Goal: Subscribe to service/newsletter

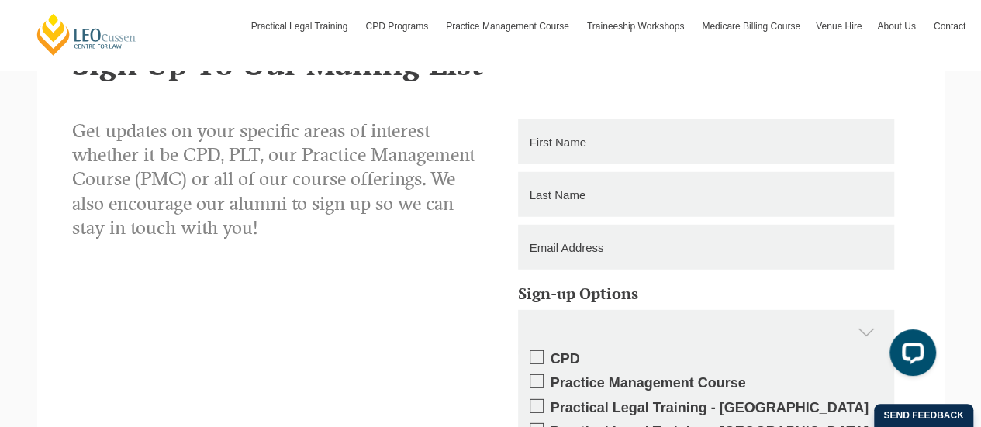
scroll to position [2067, 0]
click at [581, 157] on input "text" at bounding box center [706, 141] width 376 height 45
type input "Kezia"
click at [595, 196] on input "text" at bounding box center [706, 193] width 376 height 45
type input "[GEOGRAPHIC_DATA]"
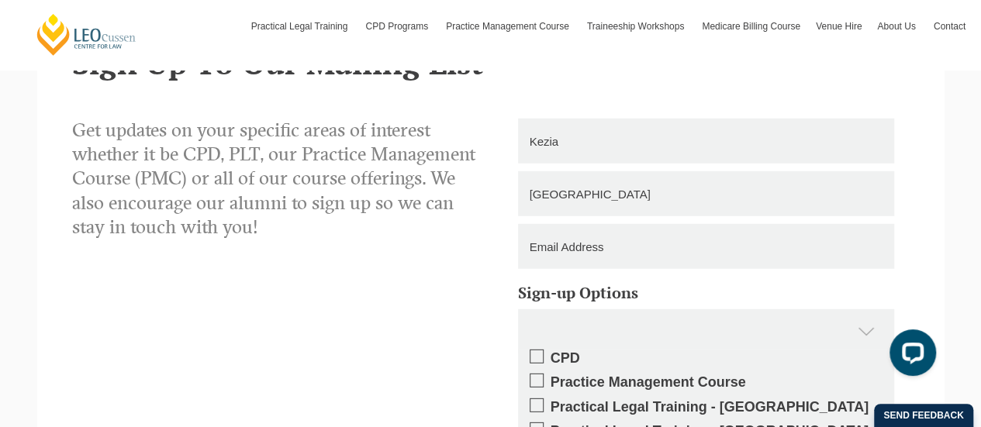
click at [612, 247] on input "email" at bounding box center [706, 246] width 376 height 45
type input "[EMAIL_ADDRESS][DOMAIN_NAME]"
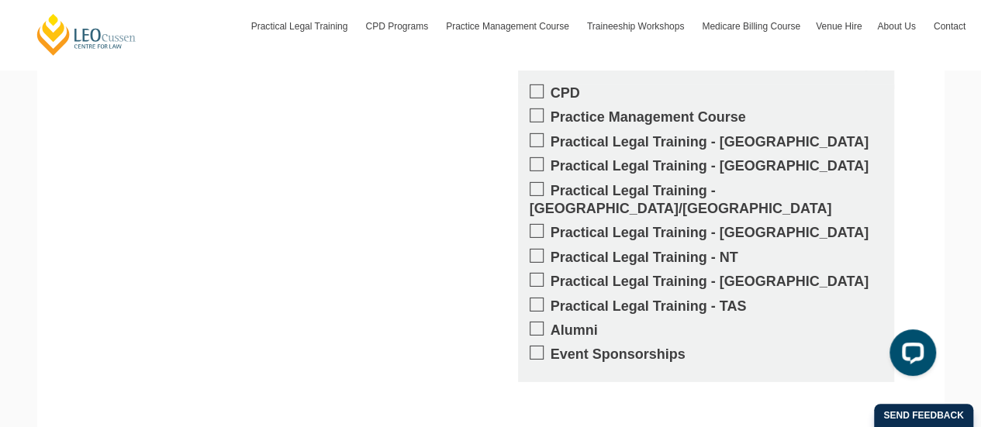
scroll to position [2328, 0]
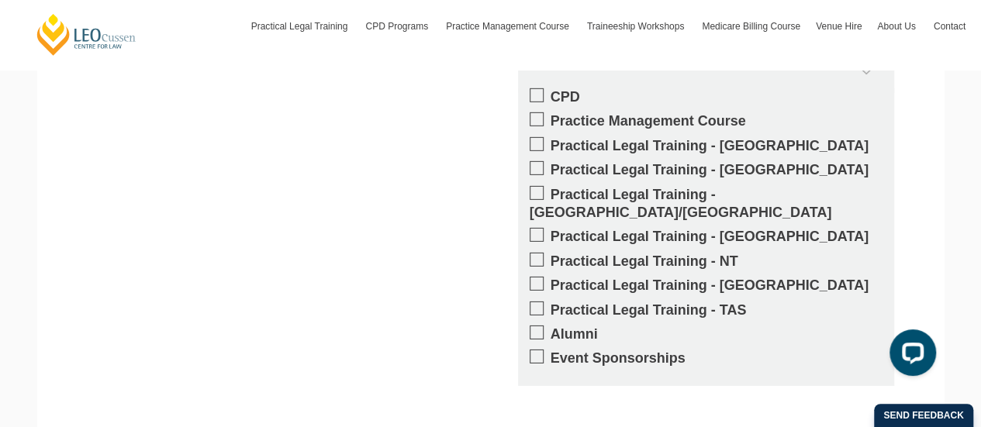
click at [533, 326] on span at bounding box center [537, 333] width 14 height 14
click at [550, 329] on input "Alumni" at bounding box center [550, 329] width 0 height 0
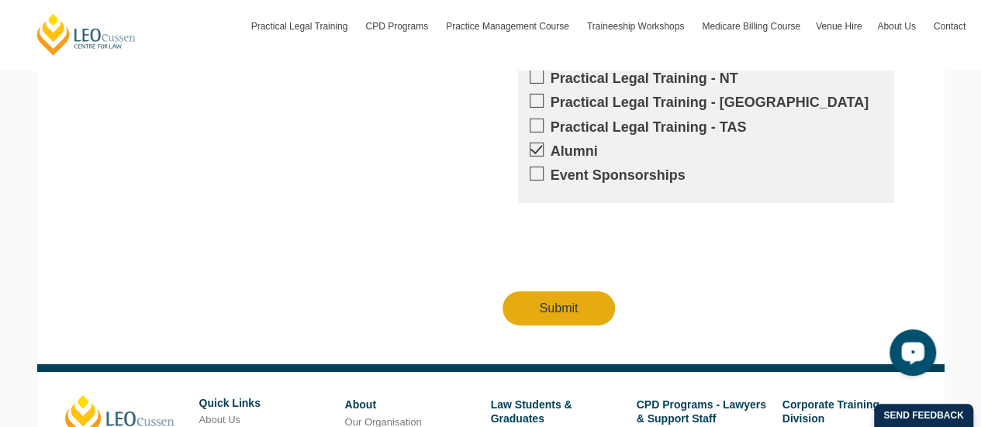
scroll to position [2513, 0]
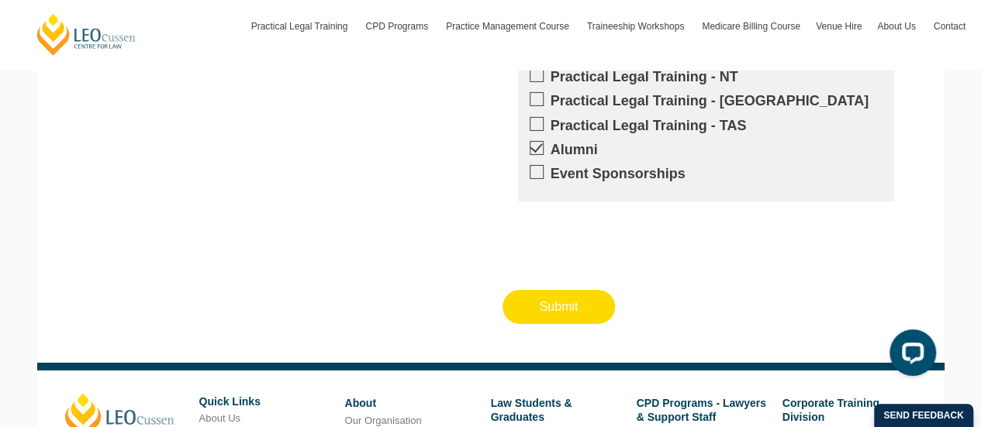
click at [560, 290] on input "Submit" at bounding box center [558, 307] width 113 height 34
type input "Submitting"
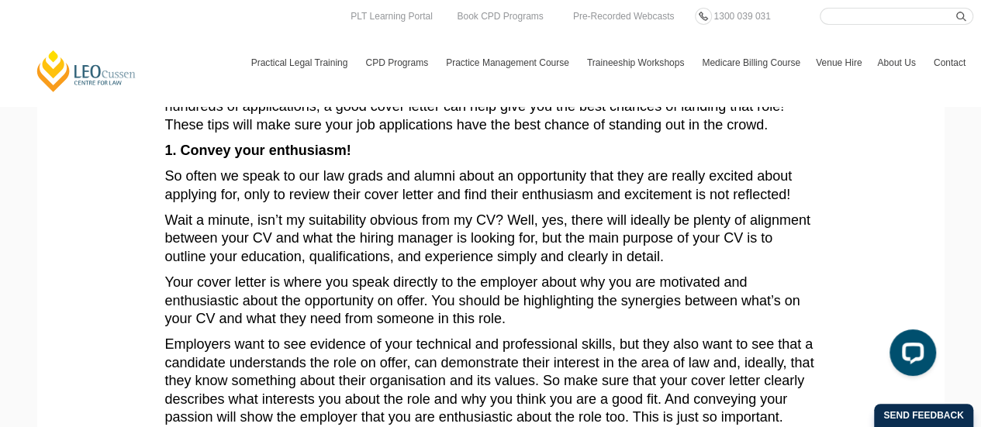
scroll to position [0, 0]
